Goal: Transaction & Acquisition: Purchase product/service

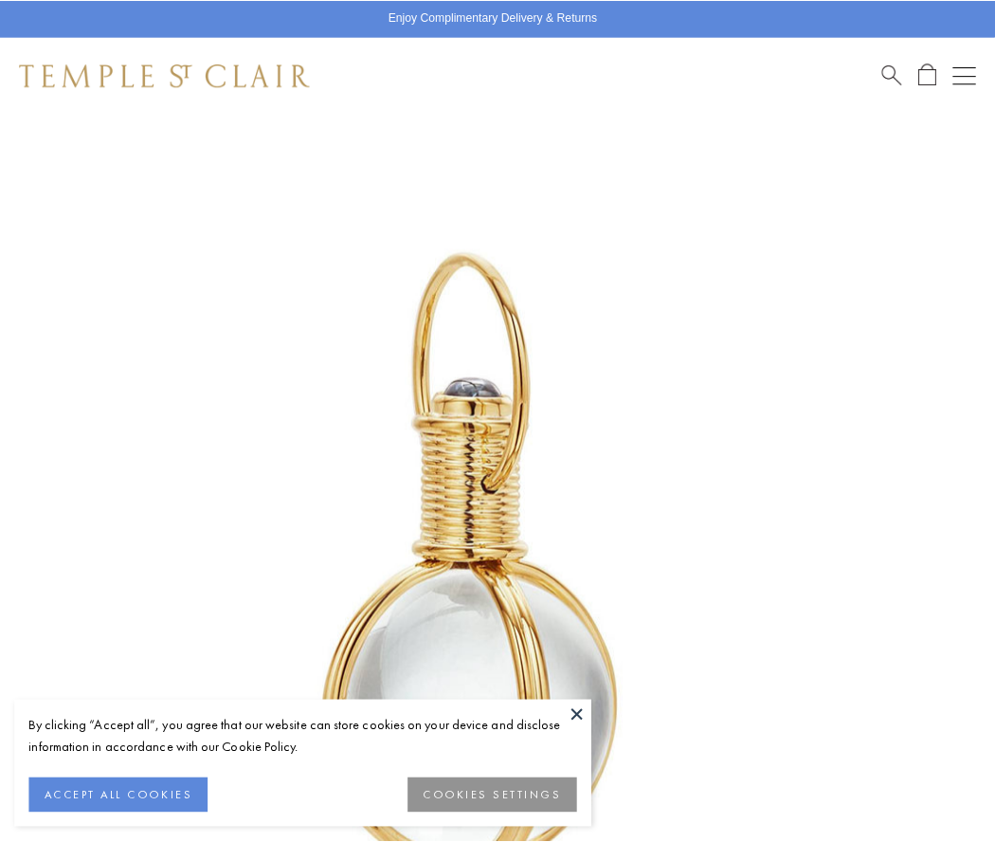
scroll to position [491, 0]
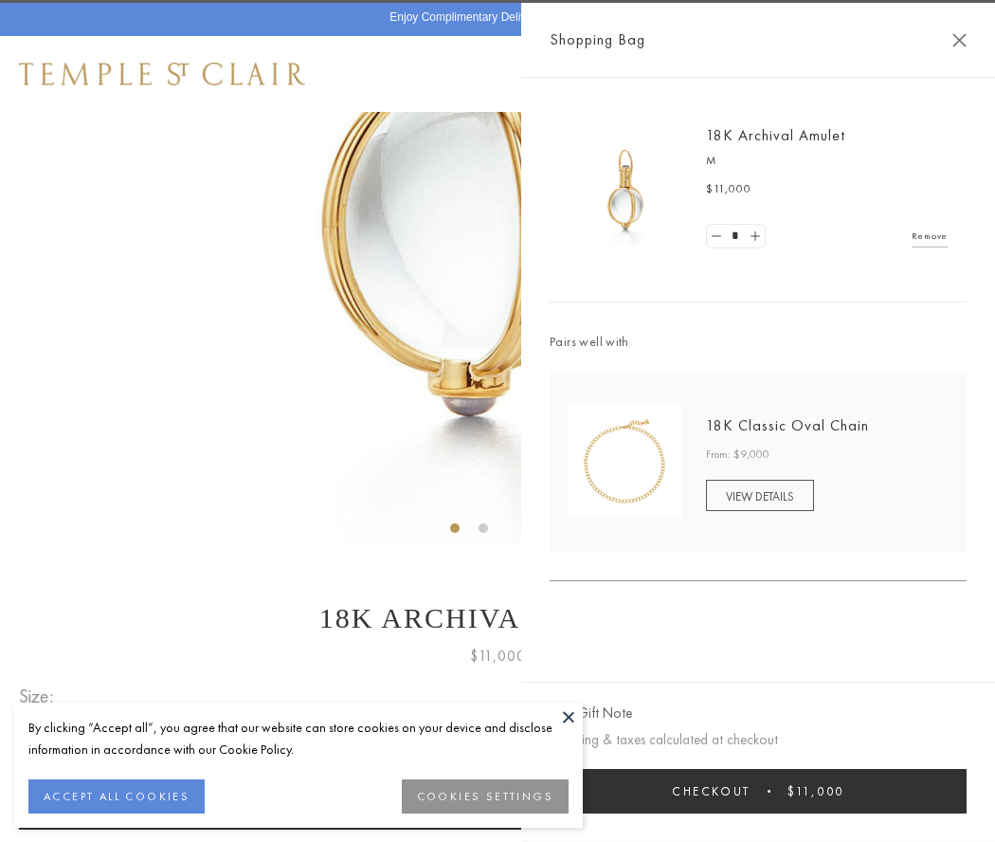
click at [758, 790] on button "Checkout $11,000" at bounding box center [758, 791] width 417 height 45
